Goal: Complete application form

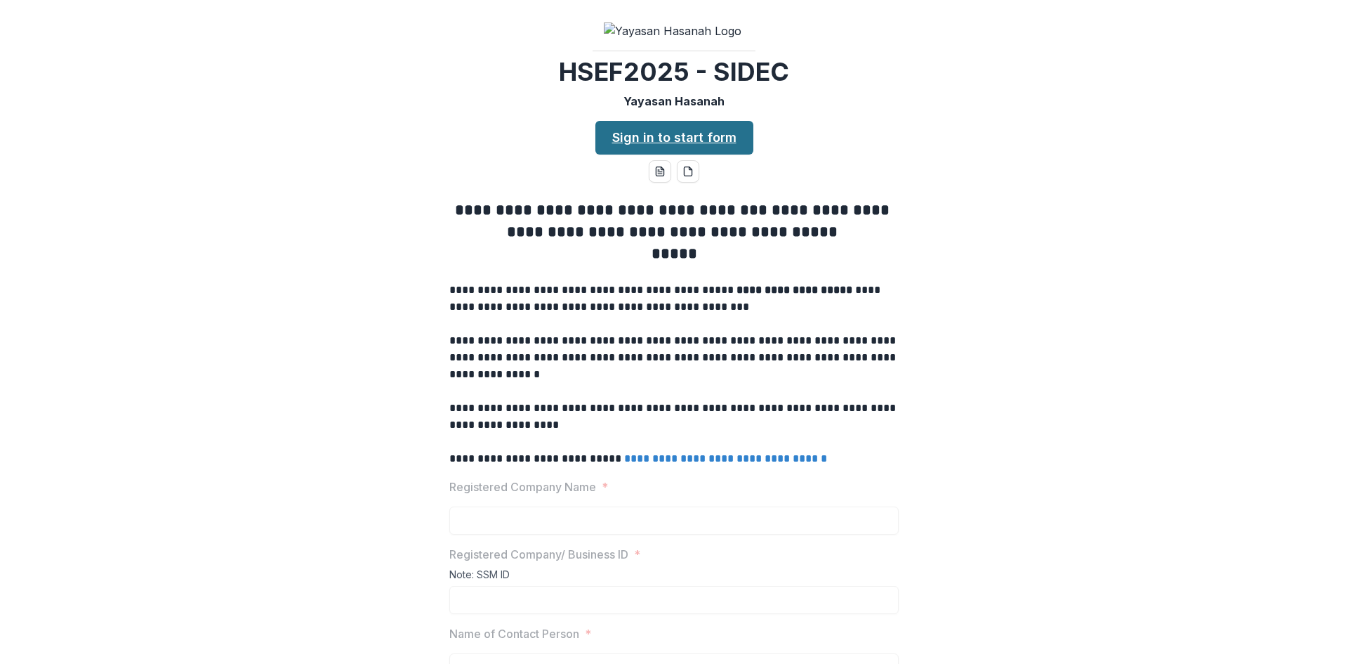
click at [646, 154] on link "Sign in to start form" at bounding box center [674, 138] width 158 height 34
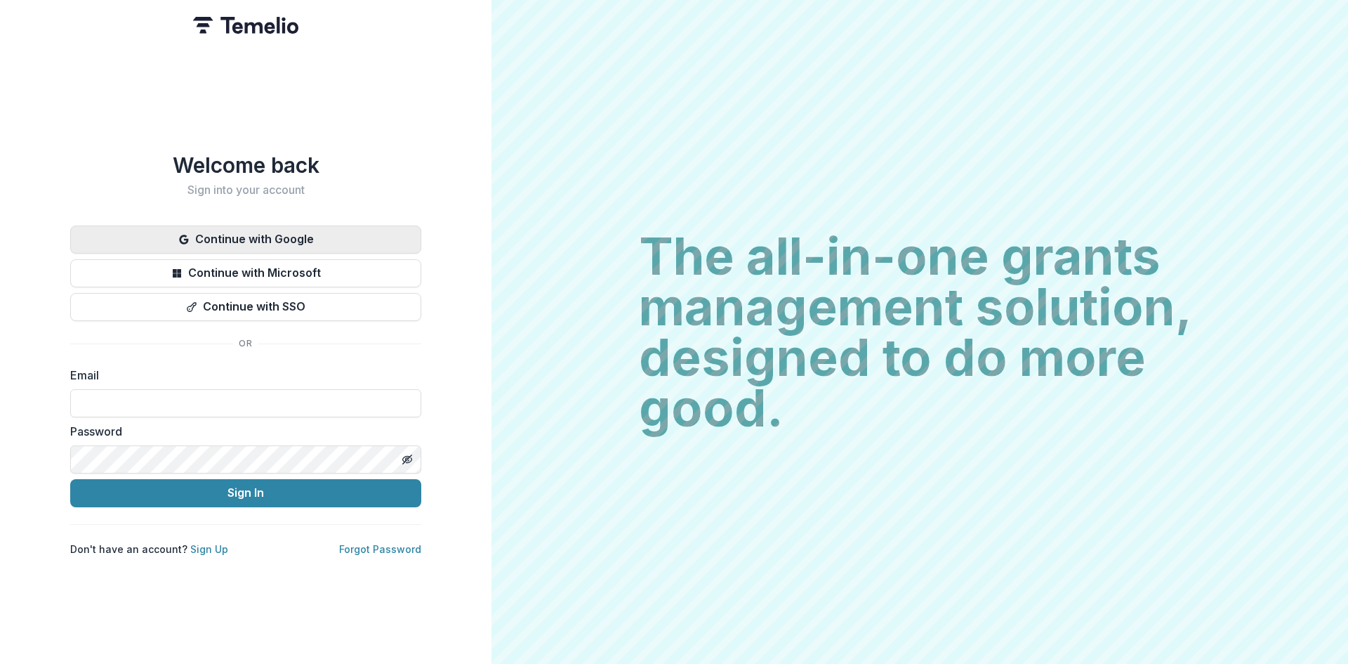
click at [329, 235] on button "Continue with Google" at bounding box center [245, 239] width 351 height 28
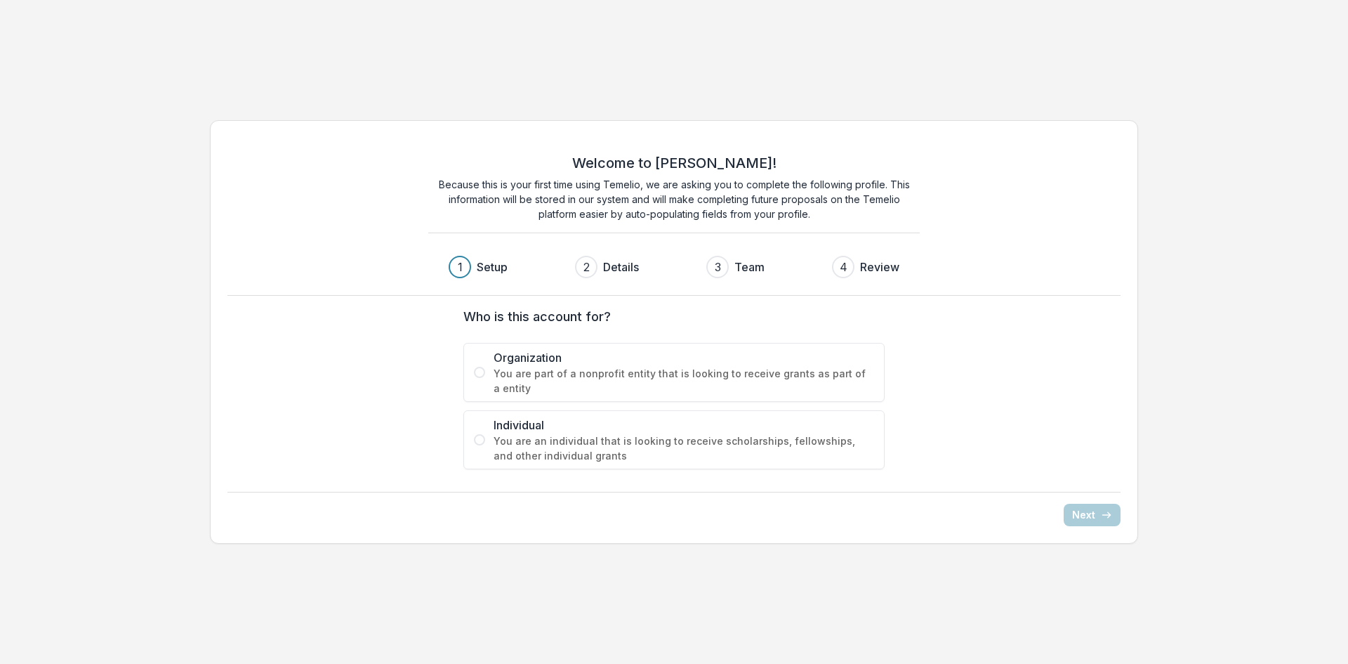
click at [477, 376] on span at bounding box center [479, 372] width 11 height 11
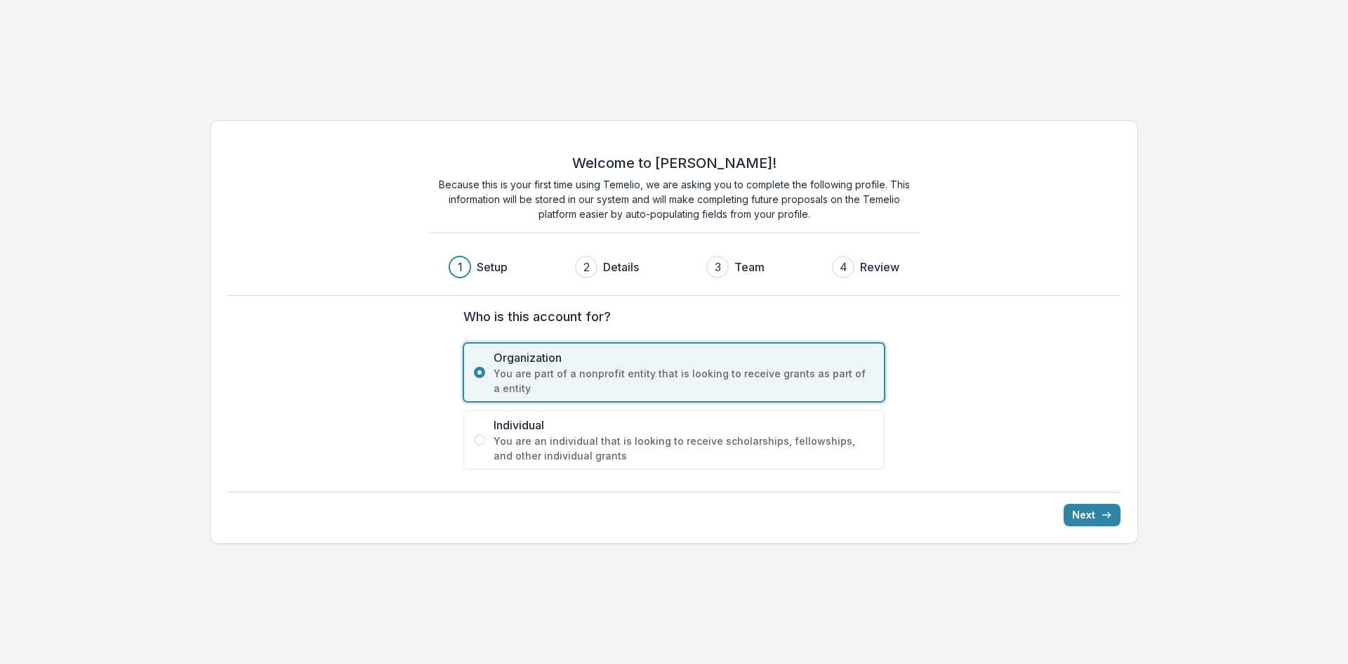
click at [479, 443] on span at bounding box center [479, 439] width 11 height 11
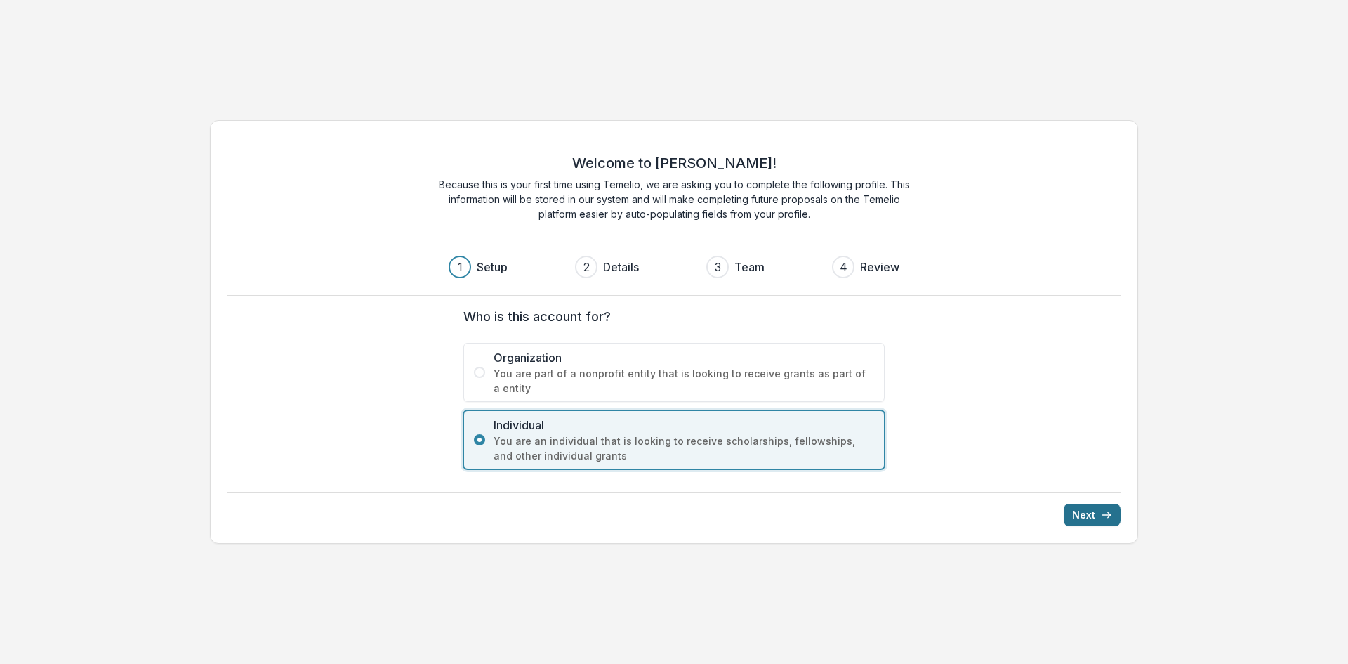
click at [1076, 508] on button "Next" at bounding box center [1092, 514] width 57 height 22
